Goal: Navigation & Orientation: Find specific page/section

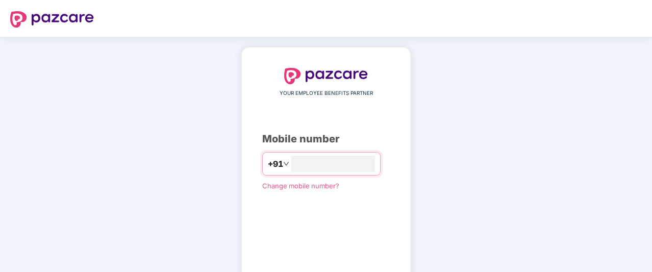
type input "**********"
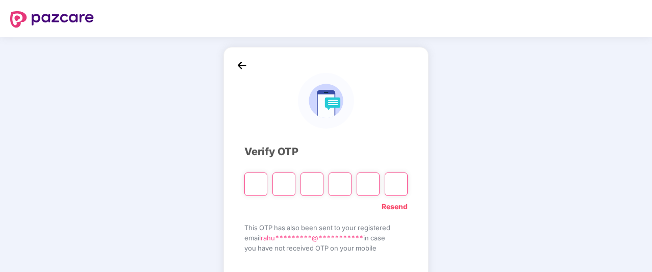
type input "*"
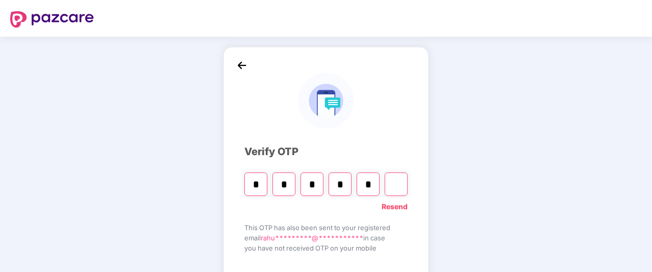
type input "*"
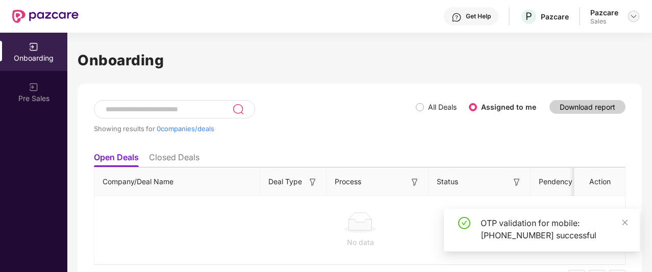
click at [631, 13] on img at bounding box center [634, 16] width 8 height 8
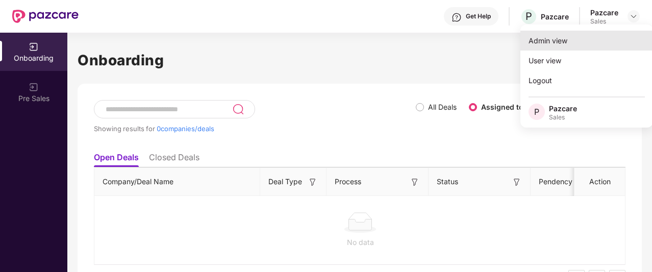
click at [601, 32] on div "Admin view" at bounding box center [587, 41] width 133 height 20
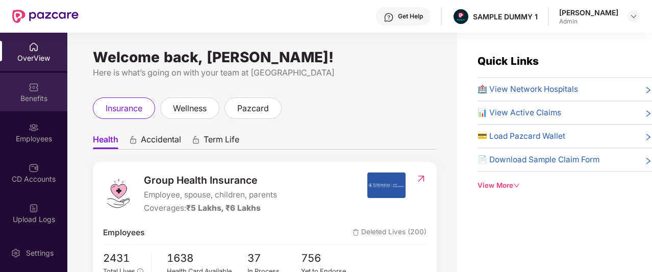
click at [29, 86] on img at bounding box center [34, 87] width 10 height 10
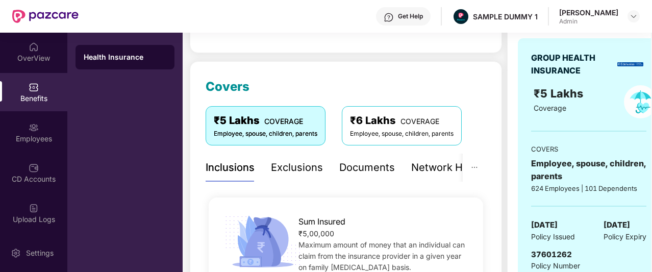
scroll to position [179, 0]
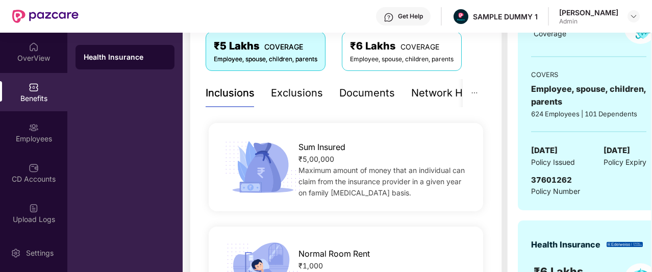
click at [302, 92] on div "Exclusions" at bounding box center [297, 93] width 52 height 16
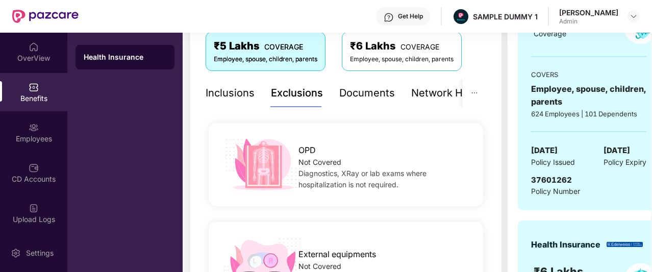
click at [377, 89] on div "Documents" at bounding box center [367, 93] width 56 height 16
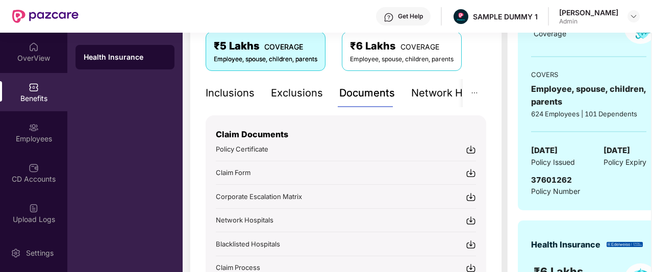
scroll to position [222, 0]
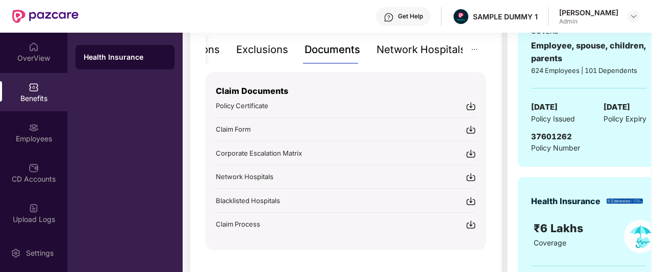
click at [439, 50] on div "Network Hospitals" at bounding box center [421, 50] width 89 height 16
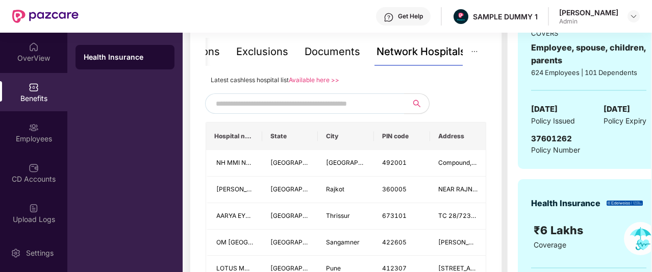
scroll to position [188, 0]
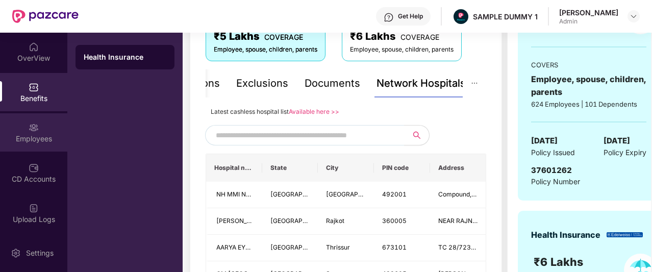
click at [38, 131] on div "Employees" at bounding box center [33, 132] width 67 height 38
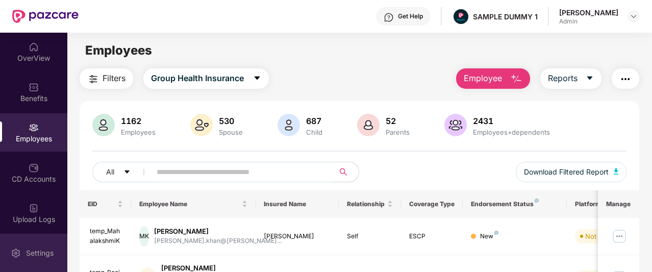
click at [43, 242] on div "Settings" at bounding box center [33, 253] width 67 height 38
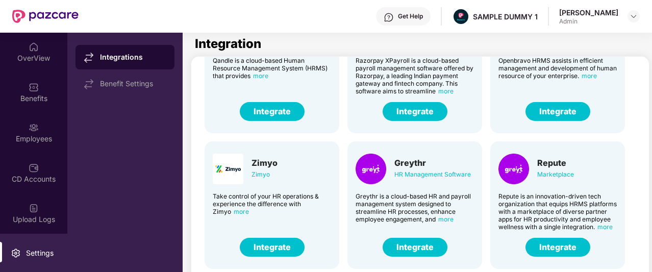
scroll to position [252, 0]
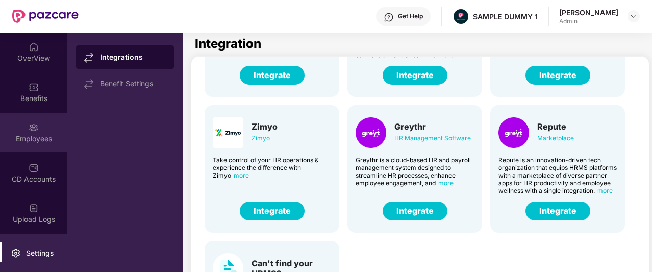
click at [49, 134] on div "Employees" at bounding box center [33, 139] width 67 height 10
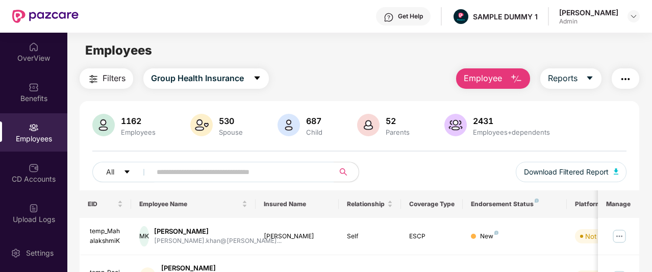
click at [504, 77] on button "Employee" at bounding box center [493, 78] width 74 height 20
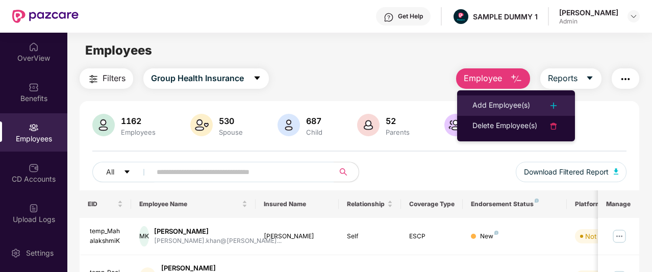
click at [503, 104] on div "Add Employee(s)" at bounding box center [502, 106] width 58 height 12
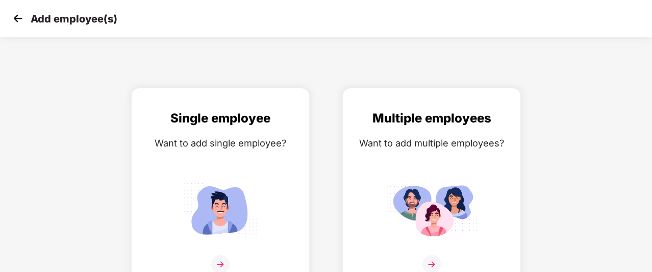
scroll to position [16, 0]
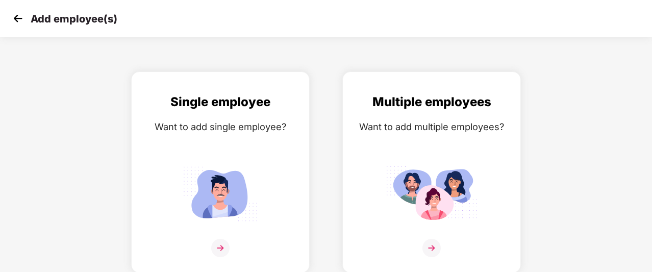
click at [14, 16] on img at bounding box center [17, 18] width 15 height 15
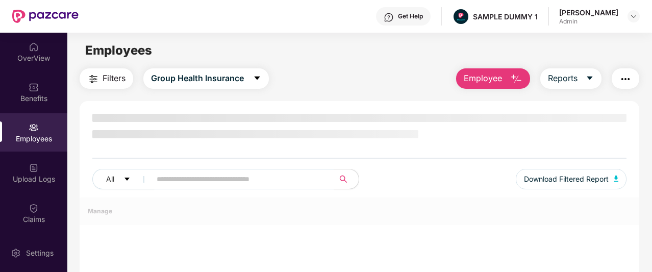
click at [502, 79] on span "Employee" at bounding box center [483, 78] width 38 height 13
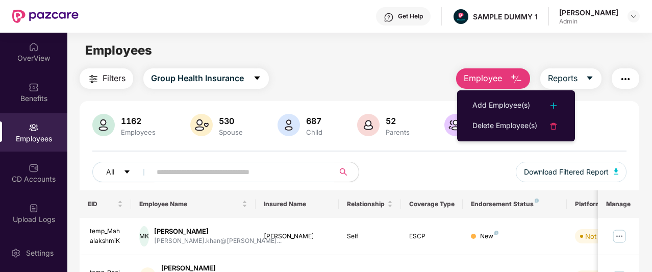
click at [397, 71] on div "Filters Group Health Insurance Employee Reports" at bounding box center [360, 78] width 560 height 20
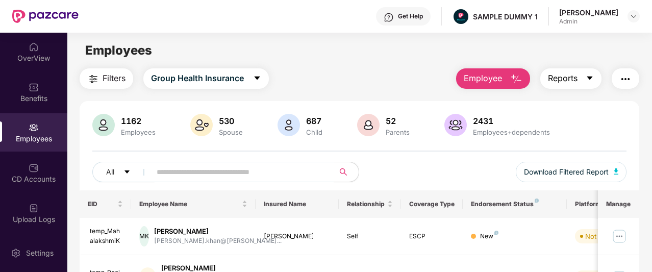
click at [570, 76] on span "Reports" at bounding box center [563, 78] width 30 height 13
click at [424, 65] on main "Employees Filters Group Health Insurance Employee Reports 1162 Employees 530 Sp…" at bounding box center [359, 169] width 584 height 272
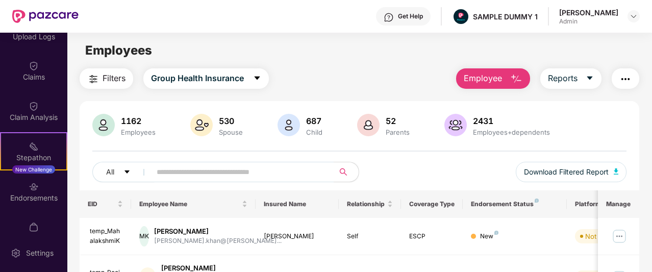
scroll to position [184, 0]
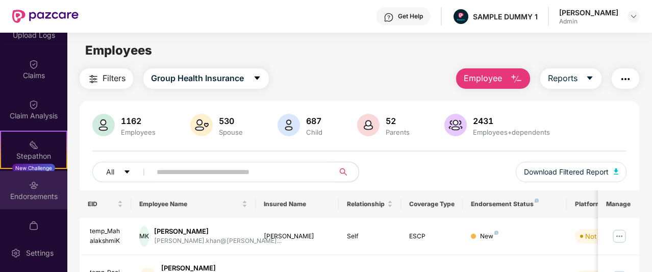
click at [42, 178] on div "Endorsements" at bounding box center [33, 190] width 67 height 38
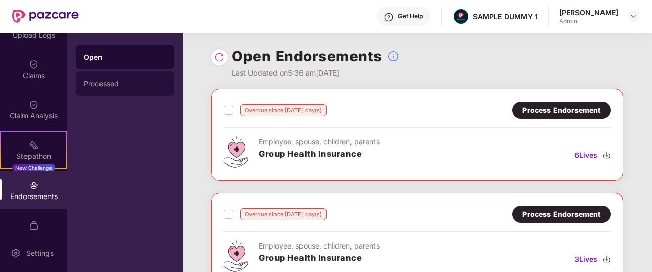
click at [121, 82] on div "Processed" at bounding box center [125, 84] width 83 height 8
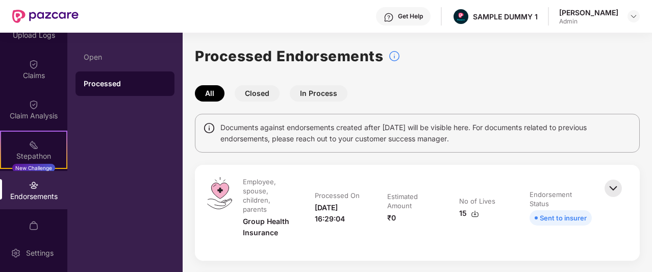
click at [267, 95] on button "Closed" at bounding box center [257, 93] width 45 height 16
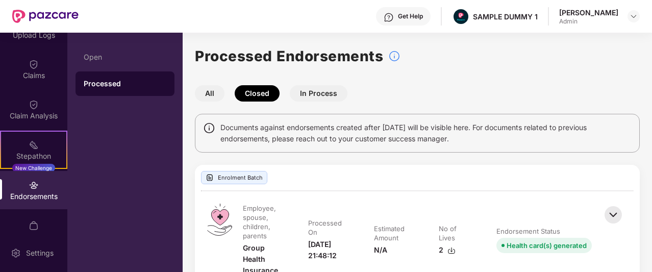
scroll to position [44, 0]
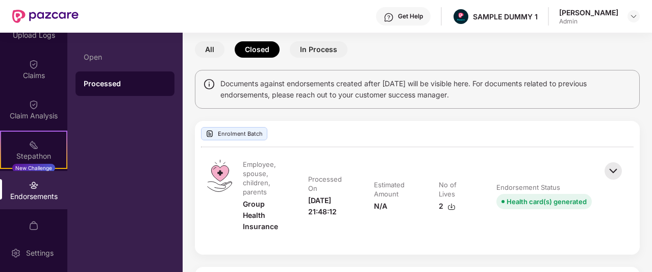
click at [316, 47] on button "In Process" at bounding box center [319, 49] width 58 height 16
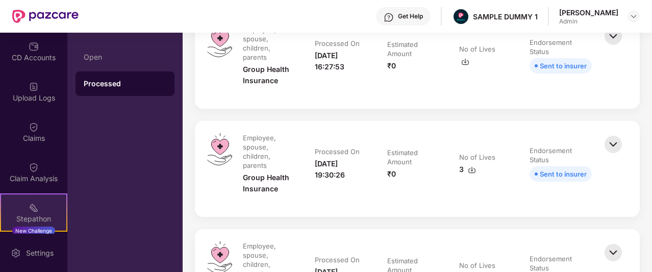
scroll to position [85, 0]
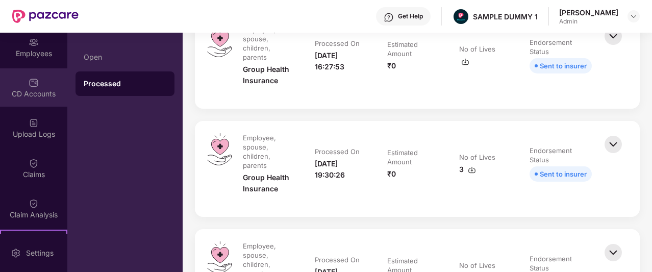
click at [33, 91] on div "CD Accounts" at bounding box center [33, 94] width 67 height 10
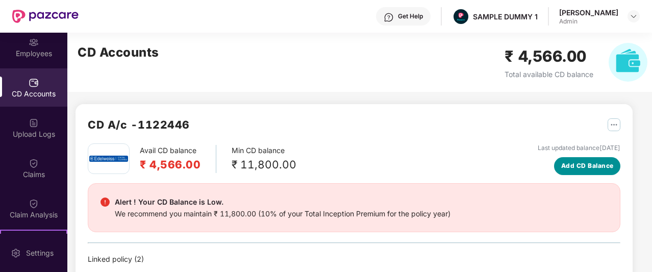
click at [584, 163] on span "Add CD Balance" at bounding box center [587, 166] width 53 height 10
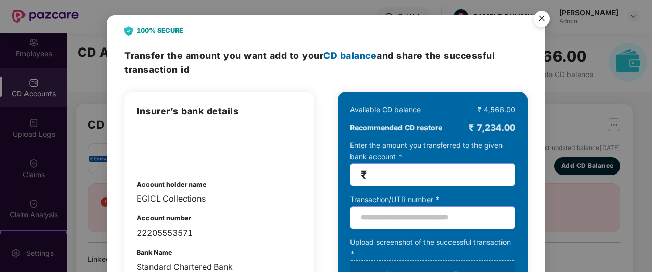
click at [544, 20] on img "Close" at bounding box center [542, 20] width 29 height 29
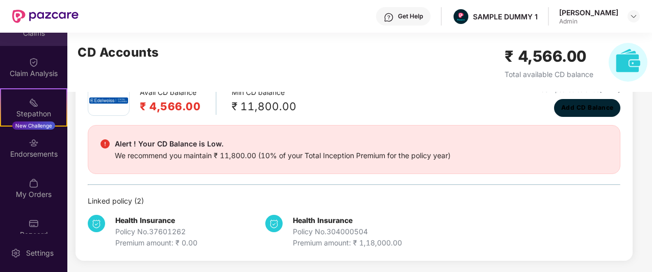
scroll to position [227, 0]
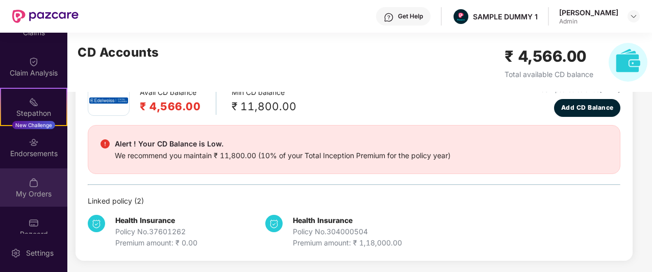
click at [40, 179] on div "My Orders" at bounding box center [33, 187] width 67 height 38
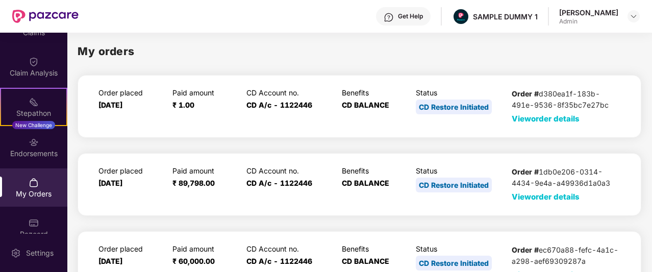
click at [545, 118] on span "View order details" at bounding box center [546, 119] width 68 height 10
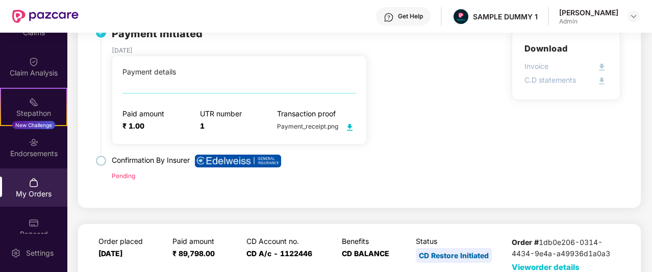
scroll to position [224, 0]
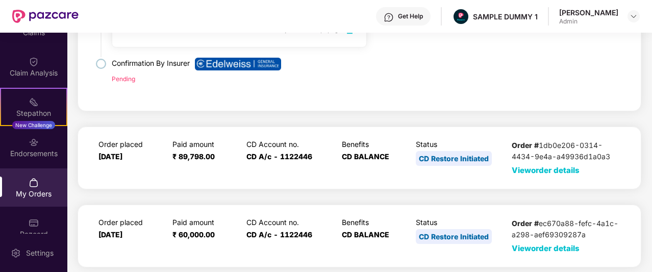
click at [550, 168] on span "View order details" at bounding box center [546, 170] width 68 height 10
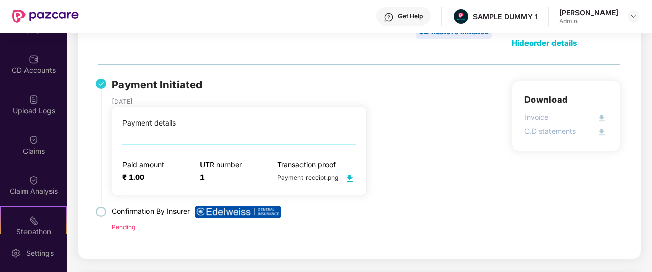
scroll to position [108, 0]
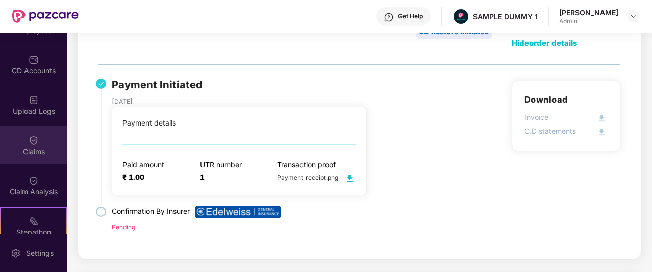
click at [32, 140] on img at bounding box center [34, 140] width 10 height 10
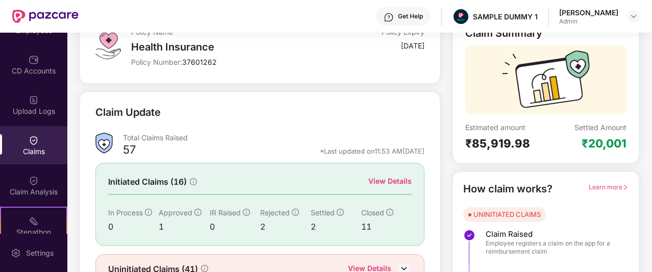
scroll to position [127, 0]
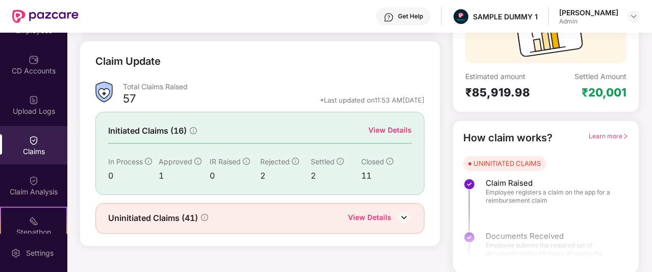
click at [383, 129] on div "View Details" at bounding box center [389, 130] width 43 height 11
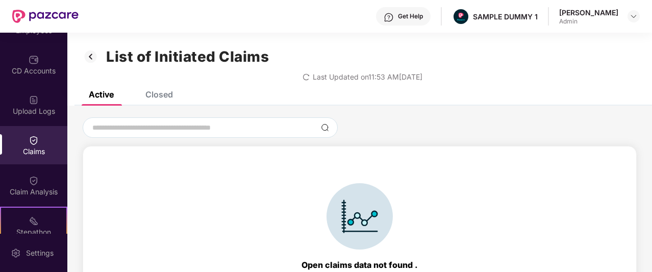
click at [163, 93] on div "Closed" at bounding box center [159, 94] width 28 height 10
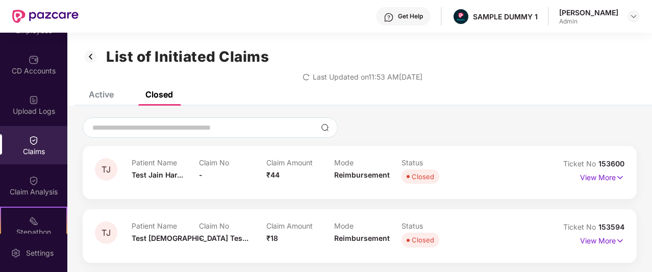
click at [89, 57] on img at bounding box center [91, 56] width 16 height 17
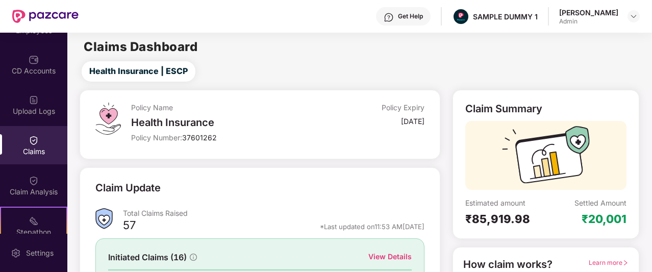
scroll to position [127, 0]
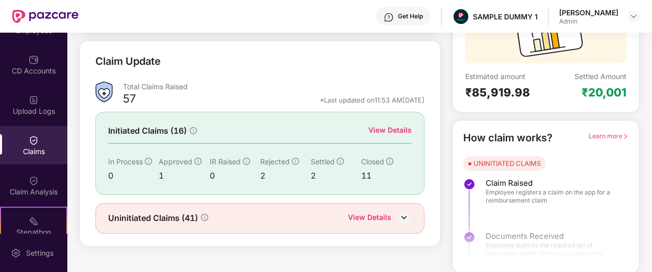
click at [390, 216] on div "View Details" at bounding box center [369, 218] width 43 height 13
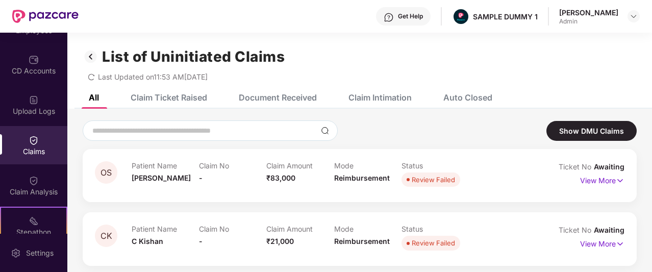
click at [176, 103] on div "Claim Ticket Raised" at bounding box center [161, 97] width 92 height 22
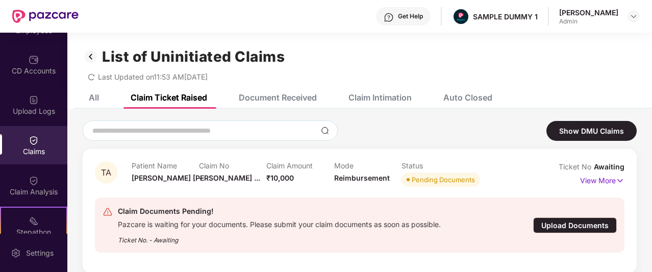
click at [296, 93] on div "Document Received" at bounding box center [278, 97] width 78 height 10
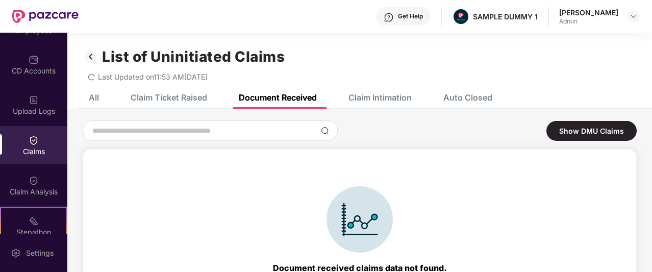
click at [387, 100] on div "Claim Intimation" at bounding box center [380, 97] width 63 height 10
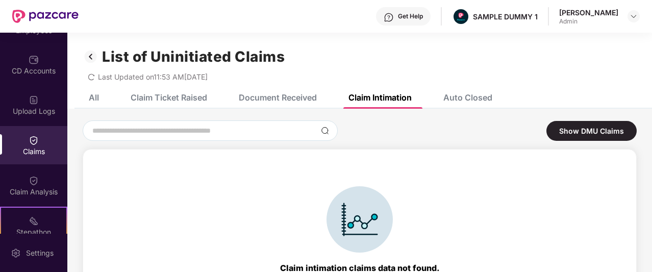
click at [464, 94] on div "Auto Closed" at bounding box center [468, 97] width 49 height 10
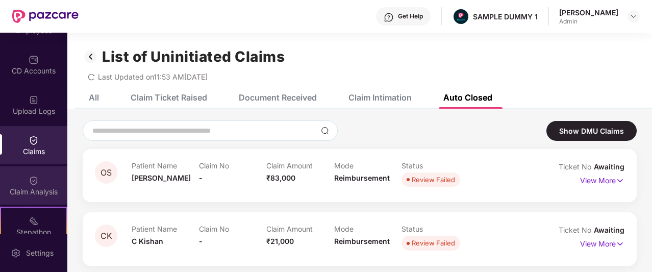
click at [47, 180] on div "Claim Analysis" at bounding box center [33, 185] width 67 height 38
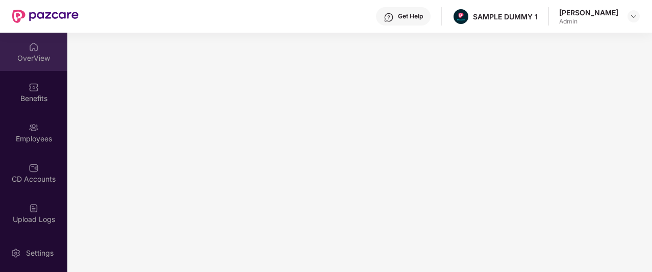
click at [40, 48] on div "OverView" at bounding box center [33, 52] width 67 height 38
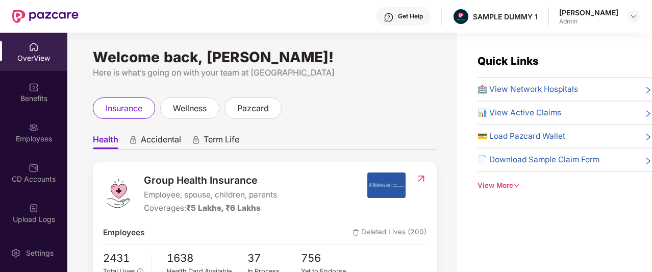
click at [413, 20] on div "Get Help" at bounding box center [410, 16] width 25 height 8
